Goal: Task Accomplishment & Management: Manage account settings

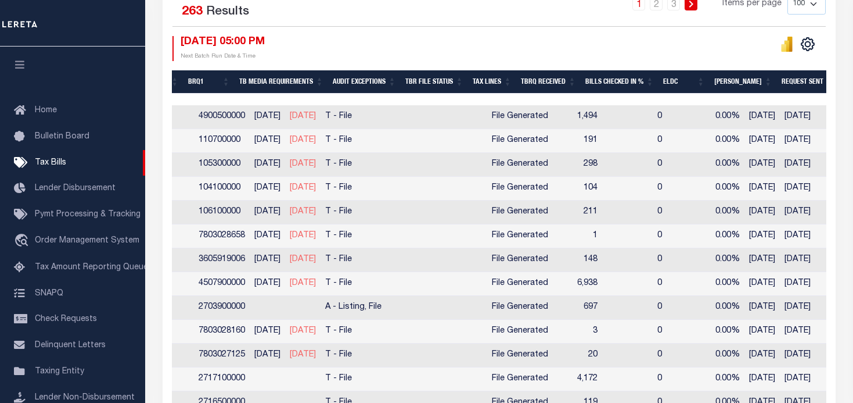
scroll to position [0, 594]
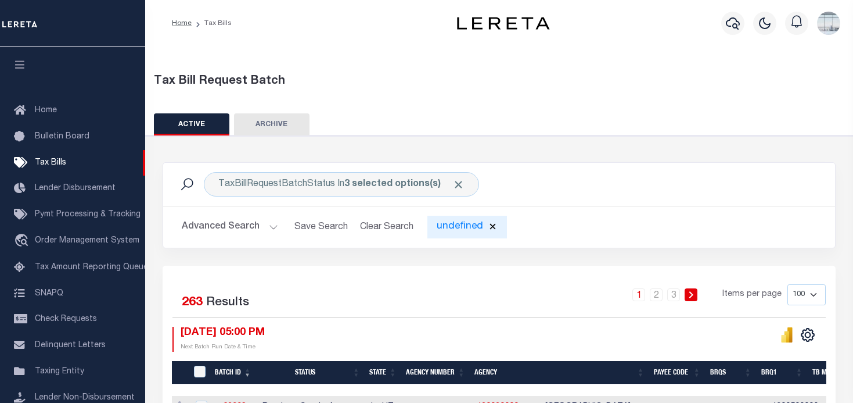
click at [446, 224] on div "undefined" at bounding box center [468, 227] width 80 height 23
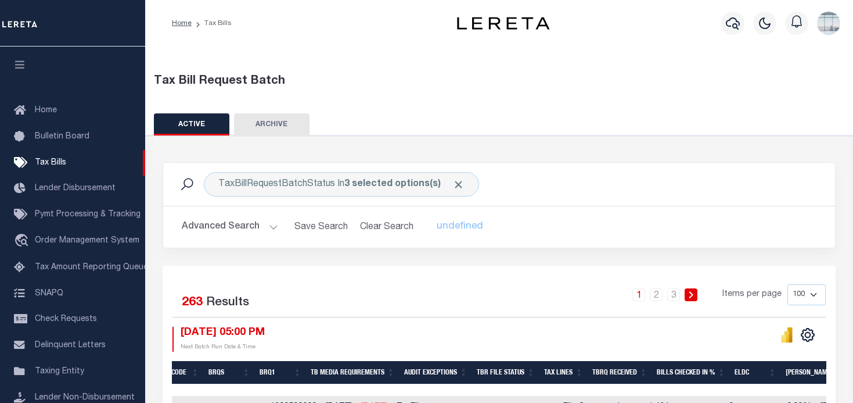
click at [817, 295] on select "100 200 500 1000" at bounding box center [807, 294] width 38 height 21
select select "500"
click at [788, 284] on select "100 200 500 1000" at bounding box center [807, 294] width 38 height 21
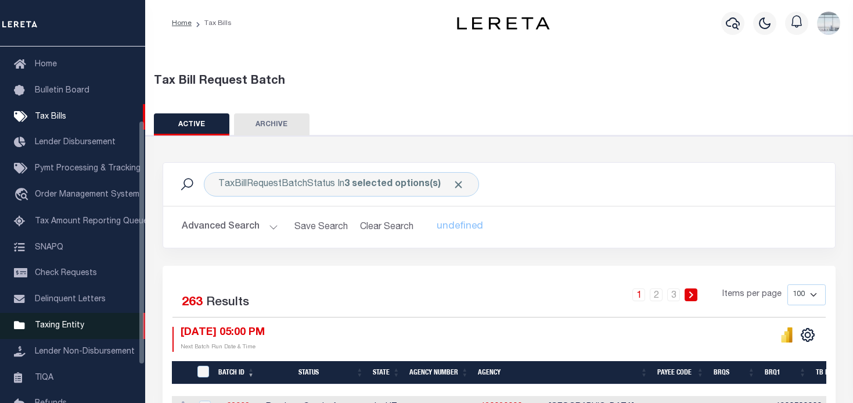
scroll to position [116, 0]
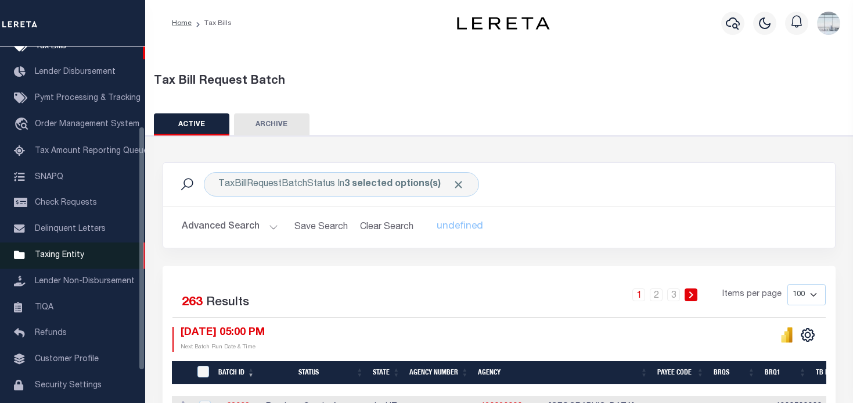
click at [60, 259] on span "Taxing Entity" at bounding box center [59, 255] width 49 height 8
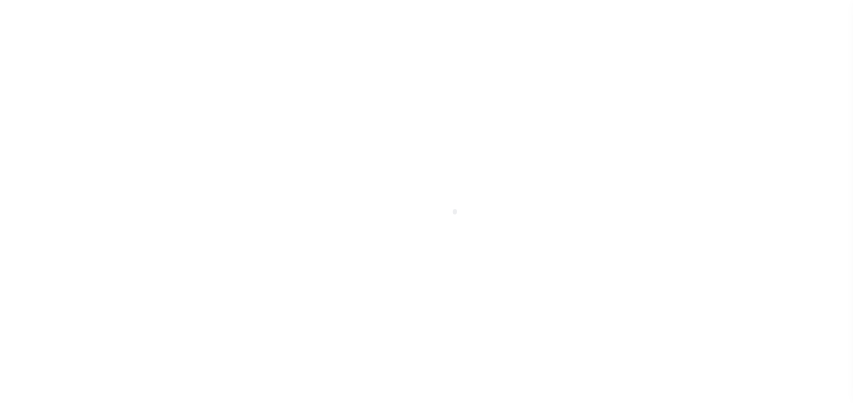
scroll to position [163, 0]
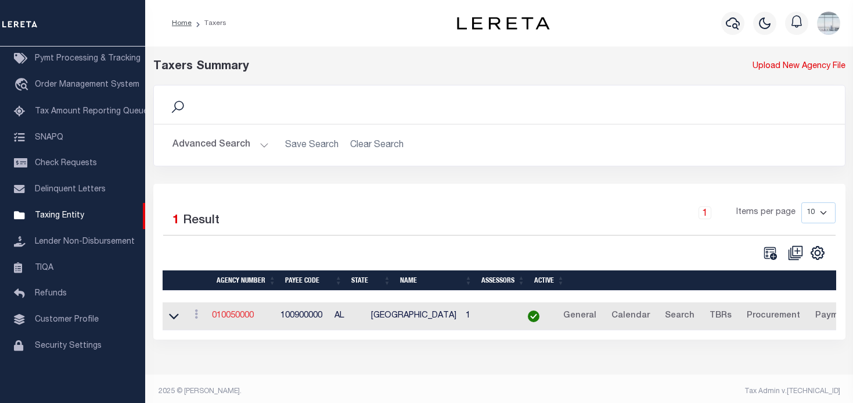
click at [233, 313] on link "010050000" at bounding box center [233, 315] width 42 height 8
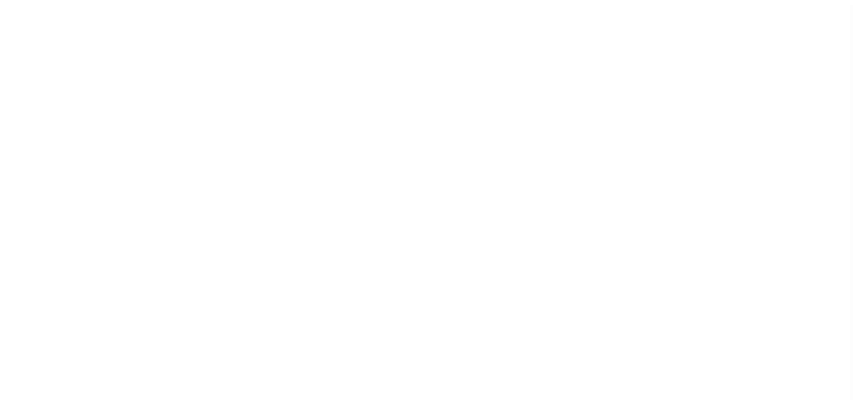
select select
checkbox input "false"
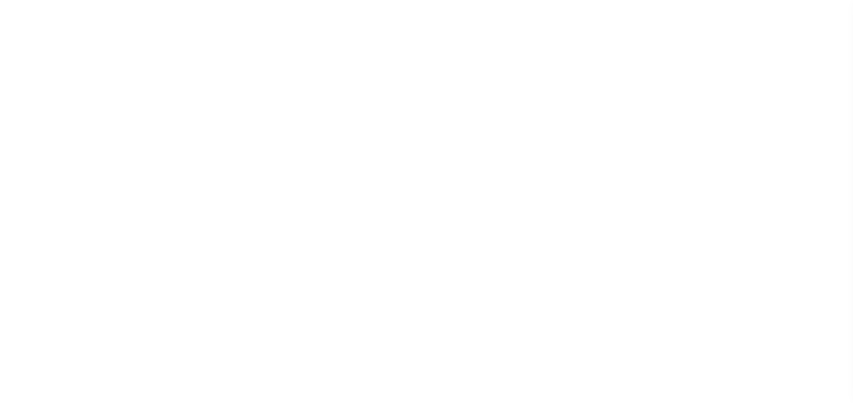
checkbox input "false"
type input "100900000"
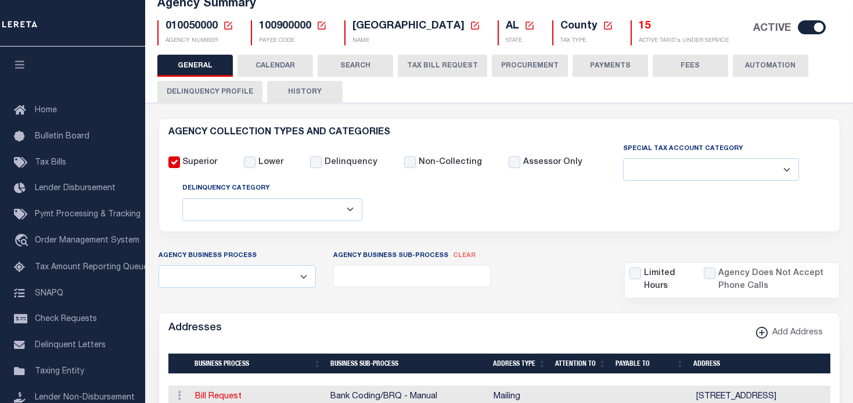
scroll to position [116, 0]
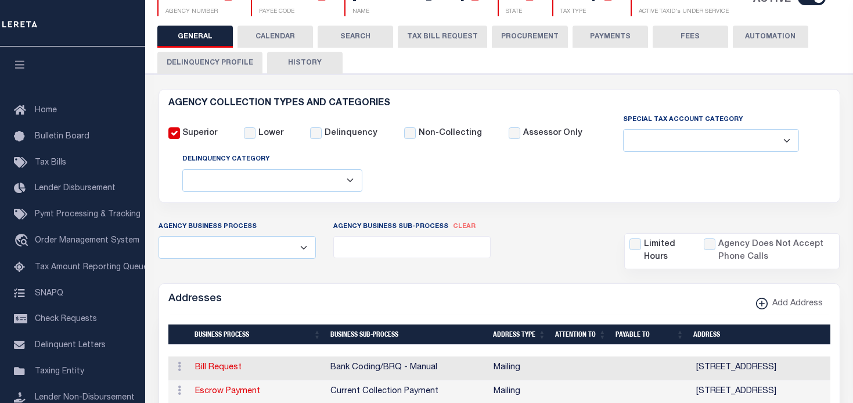
click at [458, 38] on button "TAX BILL REQUEST" at bounding box center [442, 37] width 89 height 22
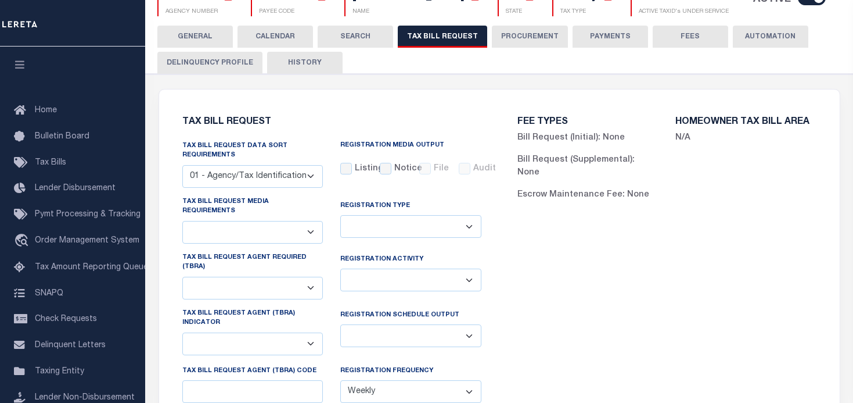
select select "27"
checkbox input "false"
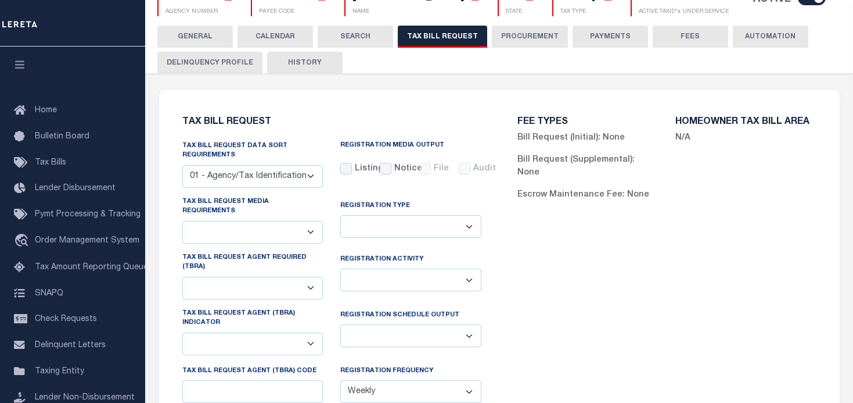
select select "22"
select select "true"
select select "14"
type input "3400-4012"
select select
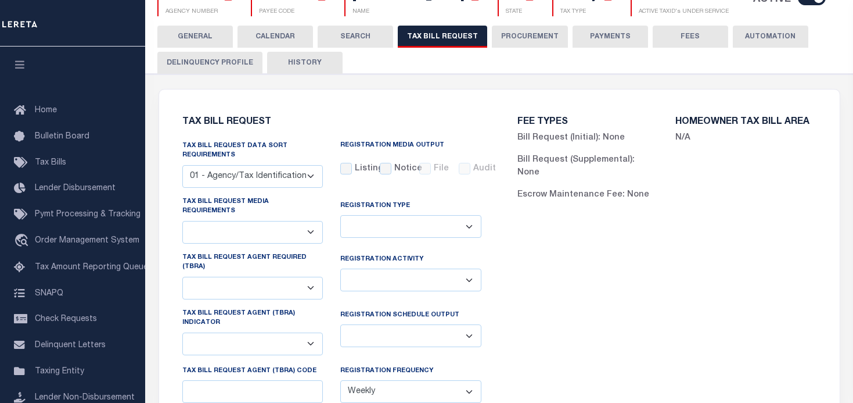
select select "7803021001"
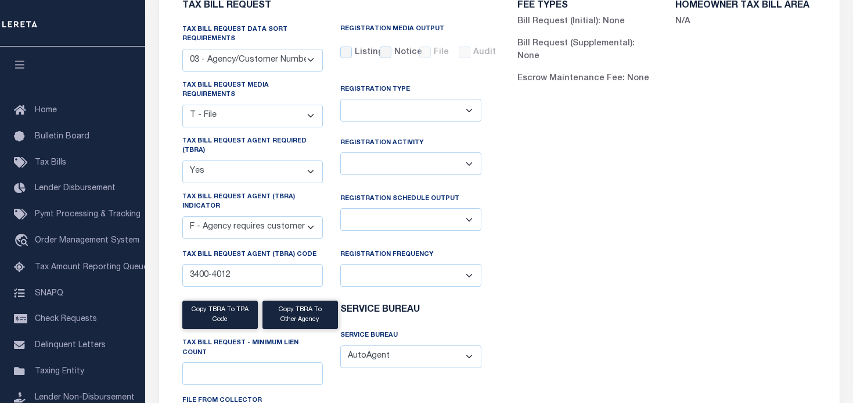
scroll to position [174, 0]
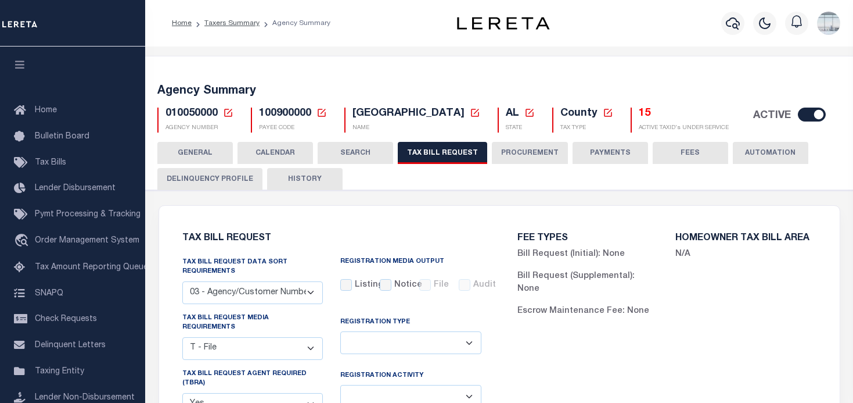
click at [227, 113] on icon at bounding box center [228, 112] width 10 height 10
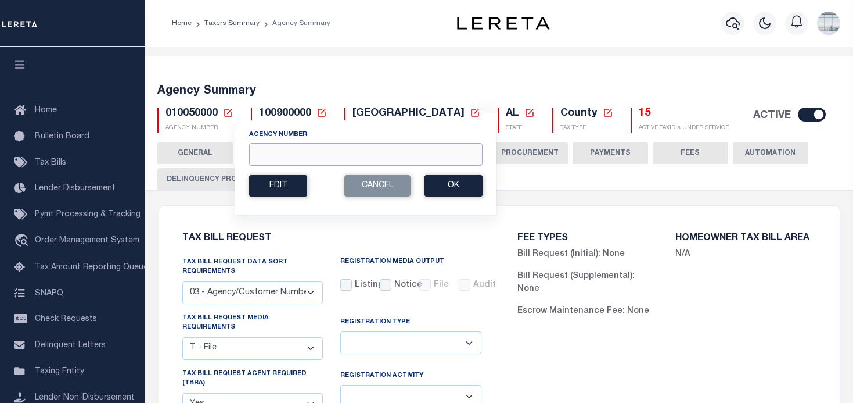
click at [292, 159] on input "Agency Number" at bounding box center [366, 154] width 234 height 23
paste input "421010603"
type input "421010603"
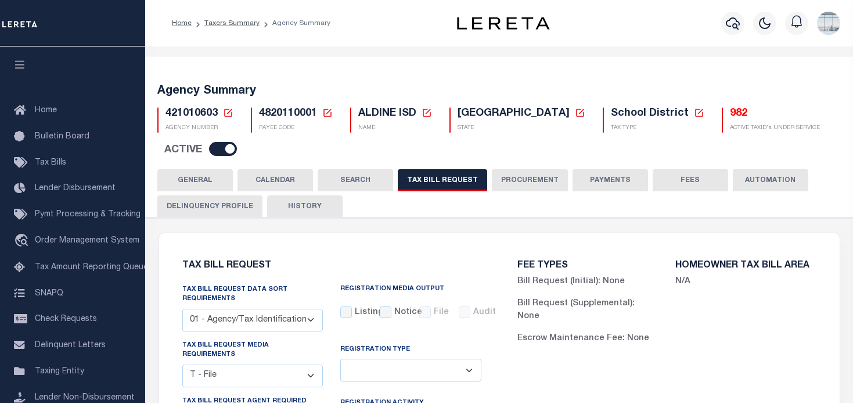
select select "22"
select select "false"
select select "14"
select select "1"
select select
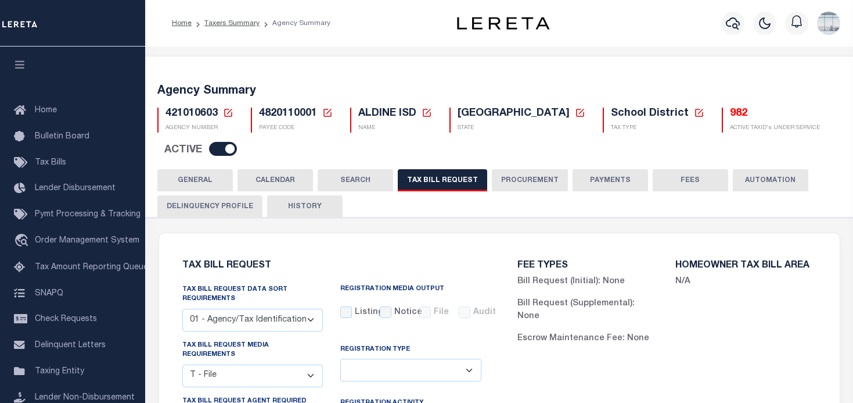
select select "2"
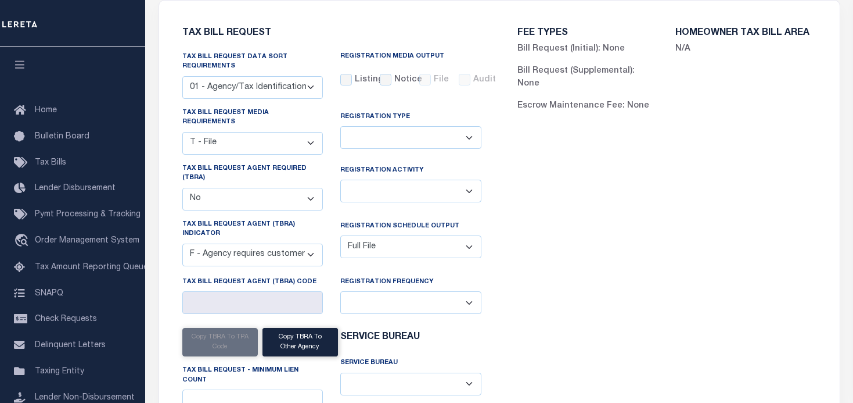
scroll to position [232, 0]
click at [186, 291] on input "Tax Bill Request Agent (TBRA) Code" at bounding box center [252, 302] width 141 height 23
click at [292, 243] on select "A - Agency requires both customer TBRA code and LERETA TBRA code. B - Agency re…" at bounding box center [252, 254] width 141 height 23
click at [600, 152] on div "FEE TYPES Bill Request (Initial): None Bill Request (Supplemental): None Escrow…" at bounding box center [667, 256] width 335 height 482
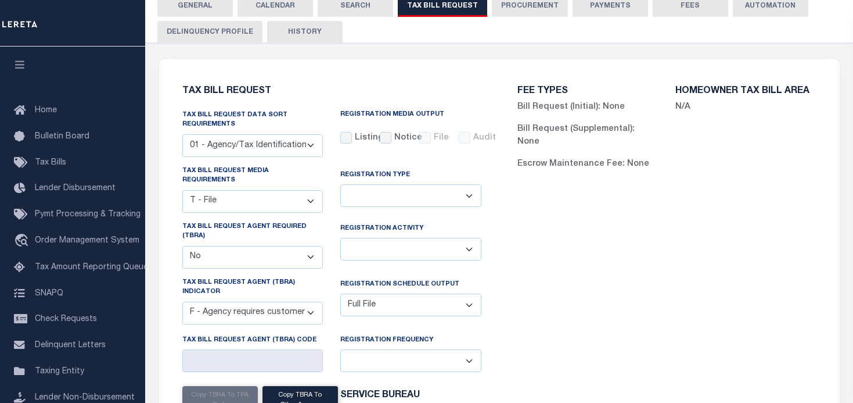
scroll to position [0, 0]
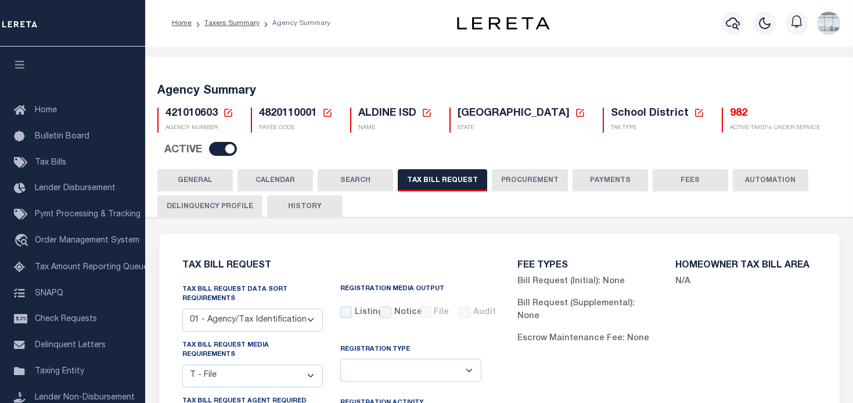
click at [225, 108] on icon at bounding box center [228, 112] width 10 height 10
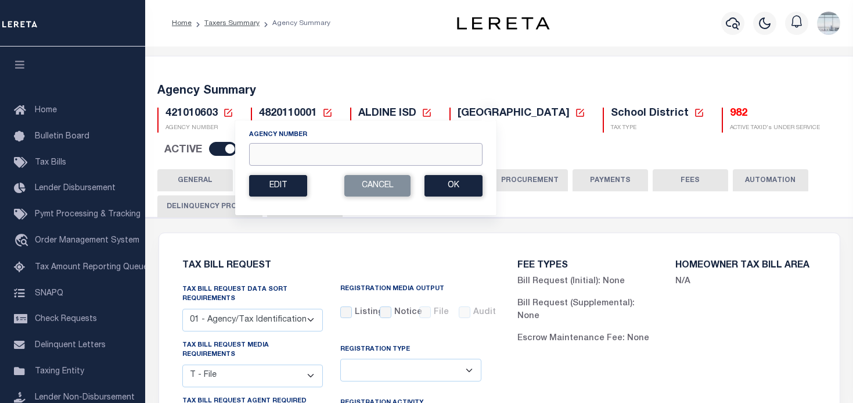
click at [279, 155] on input "Agency Number" at bounding box center [366, 154] width 234 height 23
type input "421012715"
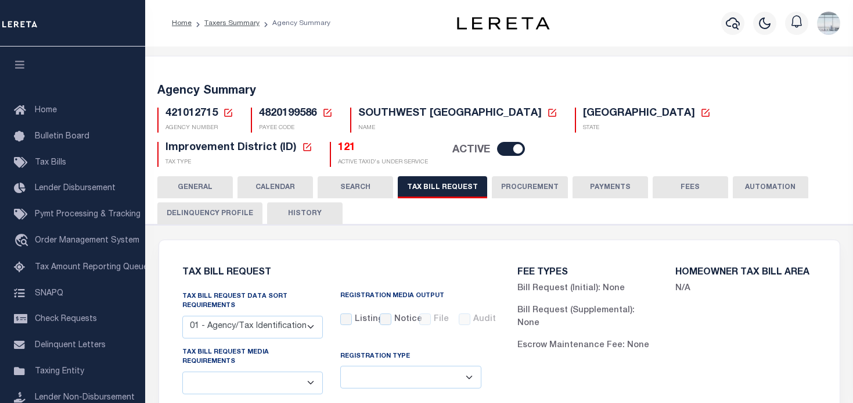
select select "28"
checkbox input "false"
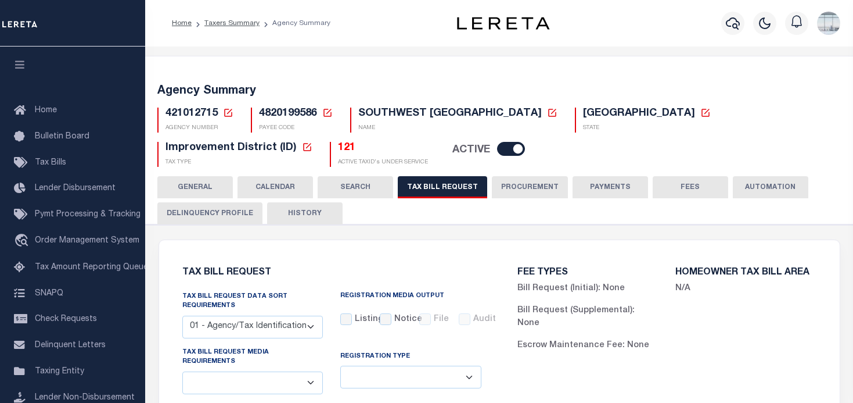
select select "22"
select select "true"
select select "9"
type input "575"
select select
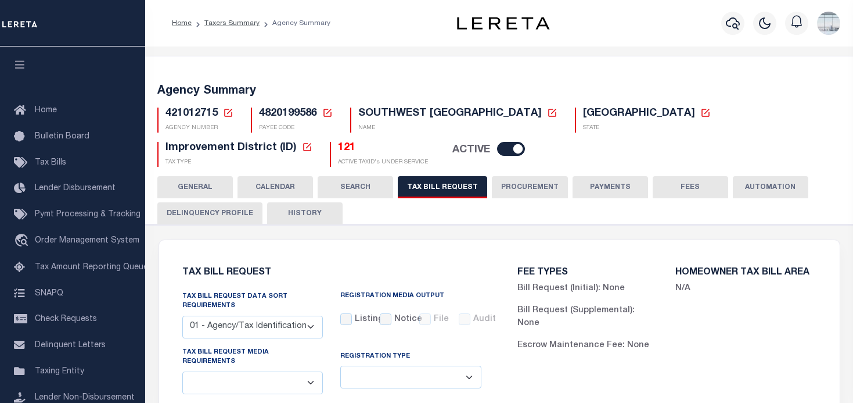
select select "4820180003"
select select "2"
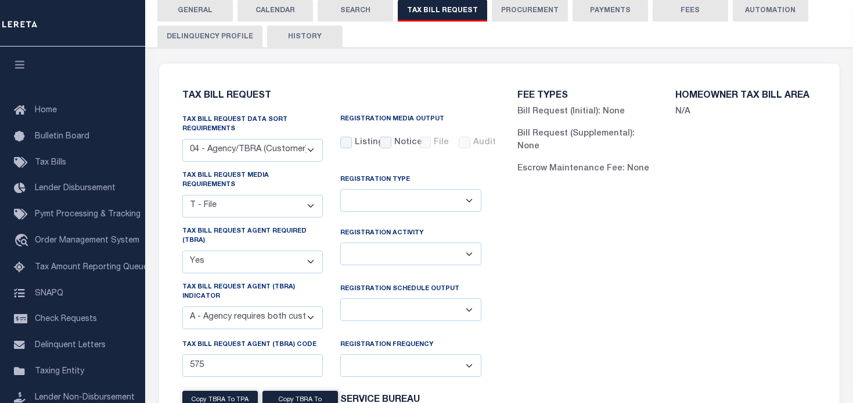
scroll to position [174, 0]
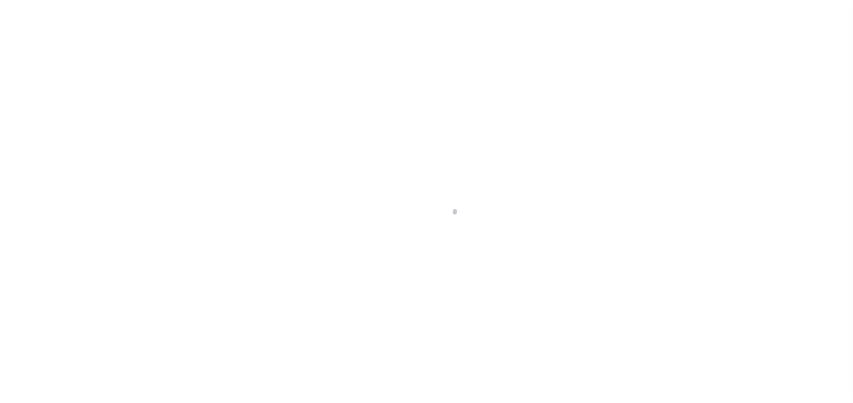
select select "28"
checkbox input "false"
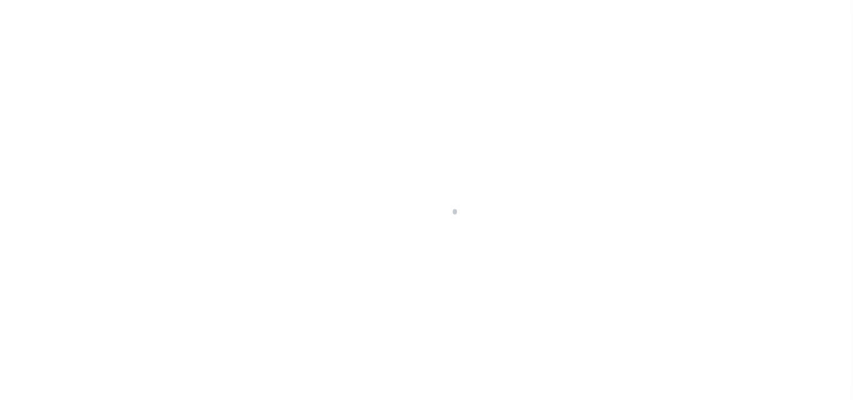
select select "22"
select select "true"
select select "9"
type input "575"
select select
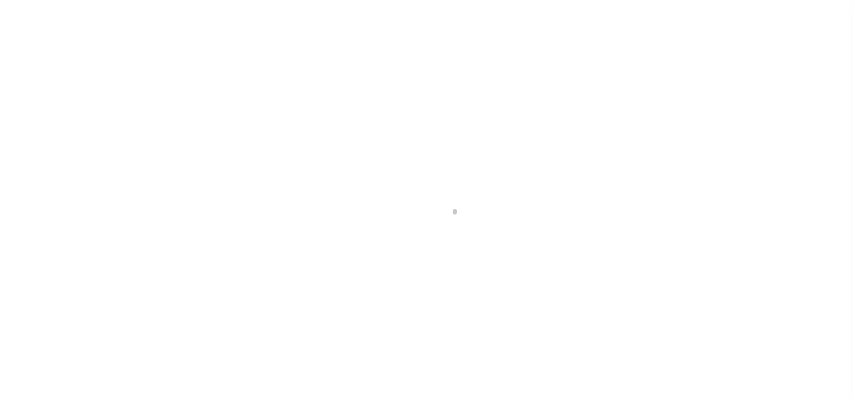
select select "4820180003"
select select "2"
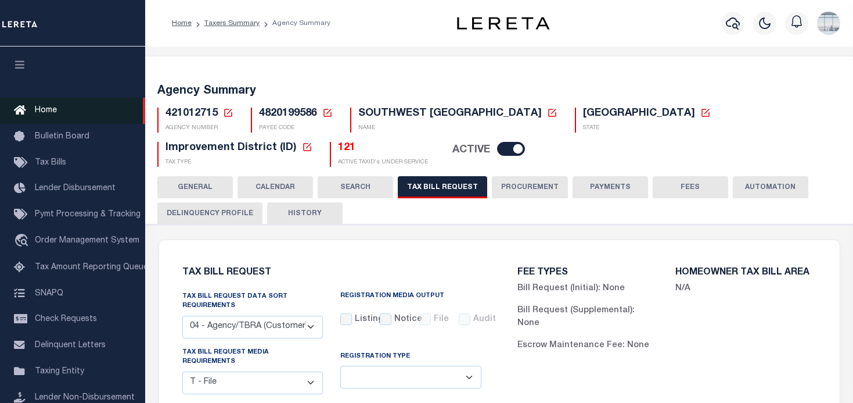
click at [37, 107] on span "Home" at bounding box center [46, 110] width 22 height 8
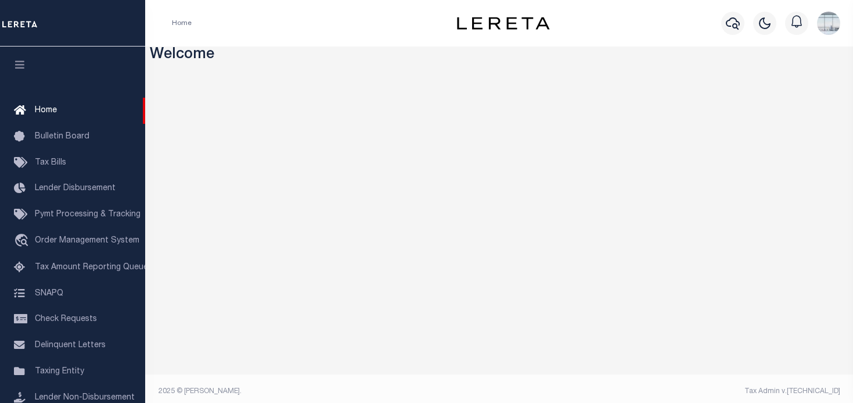
scroll to position [6, 0]
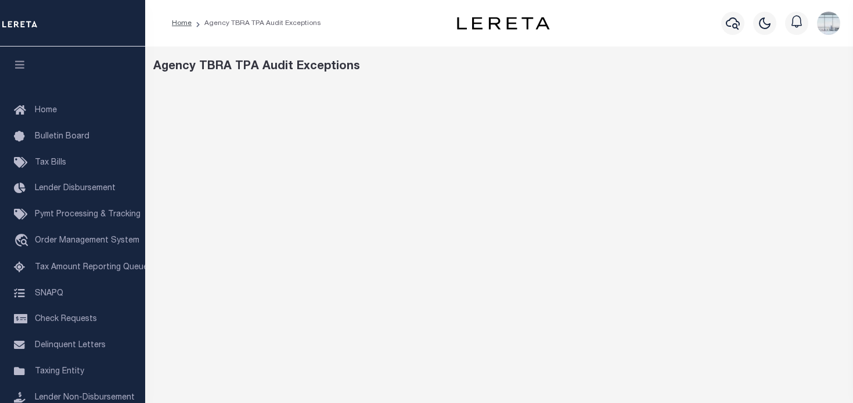
click at [429, 72] on div "Agency TBRA TPA Audit Exceptions" at bounding box center [499, 66] width 693 height 17
